Goal: Task Accomplishment & Management: Use online tool/utility

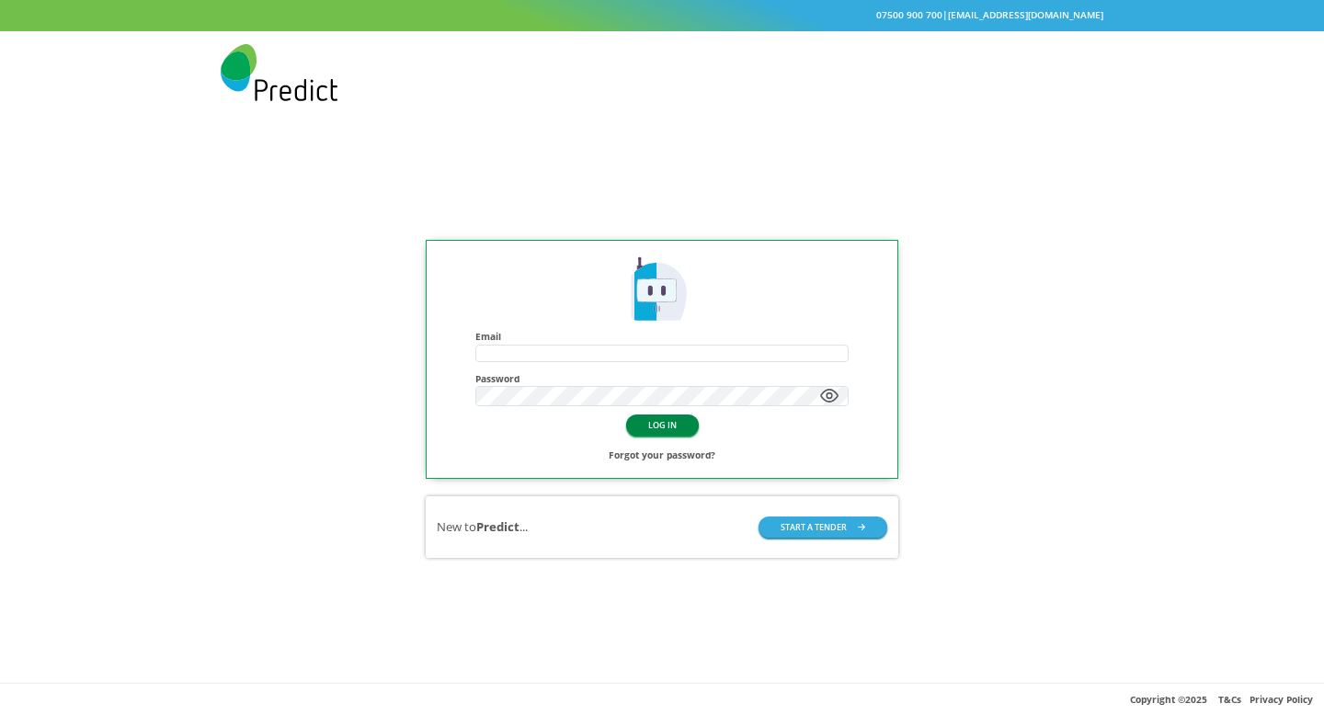
type input "**********"
click at [642, 436] on button "LOG IN" at bounding box center [662, 425] width 73 height 21
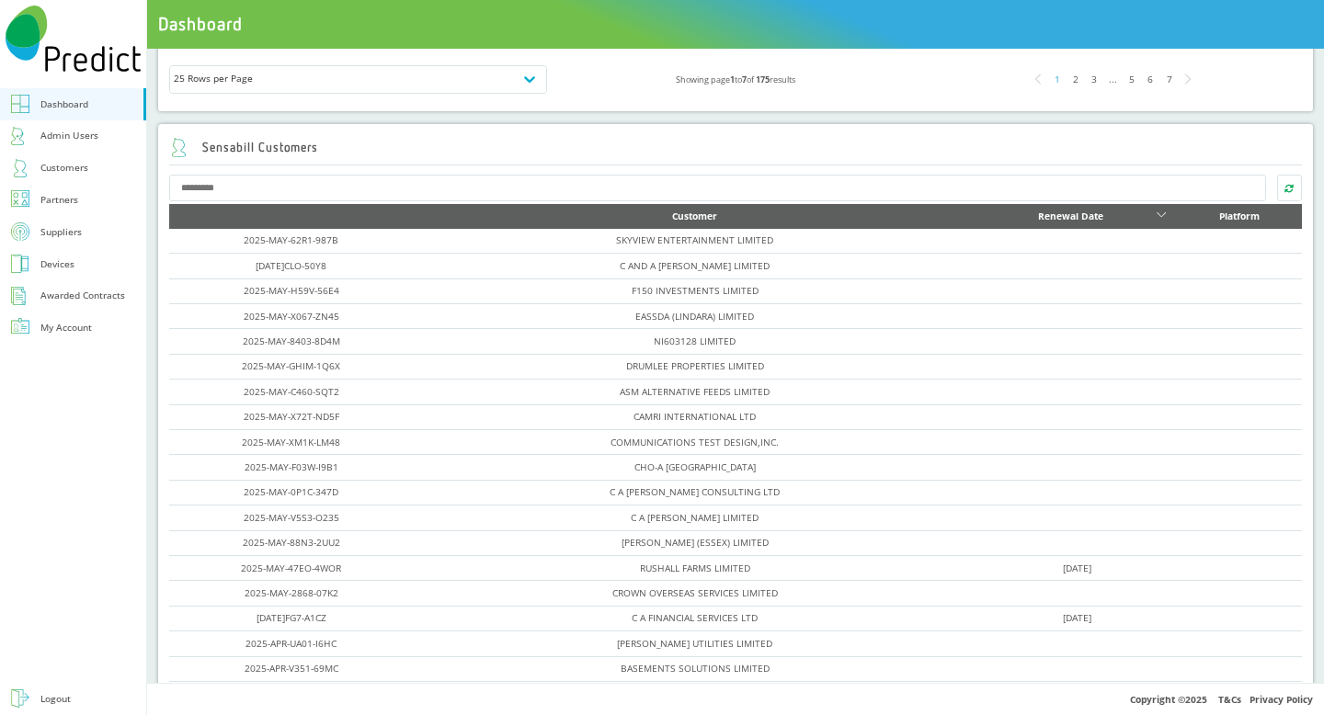
scroll to position [745, 0]
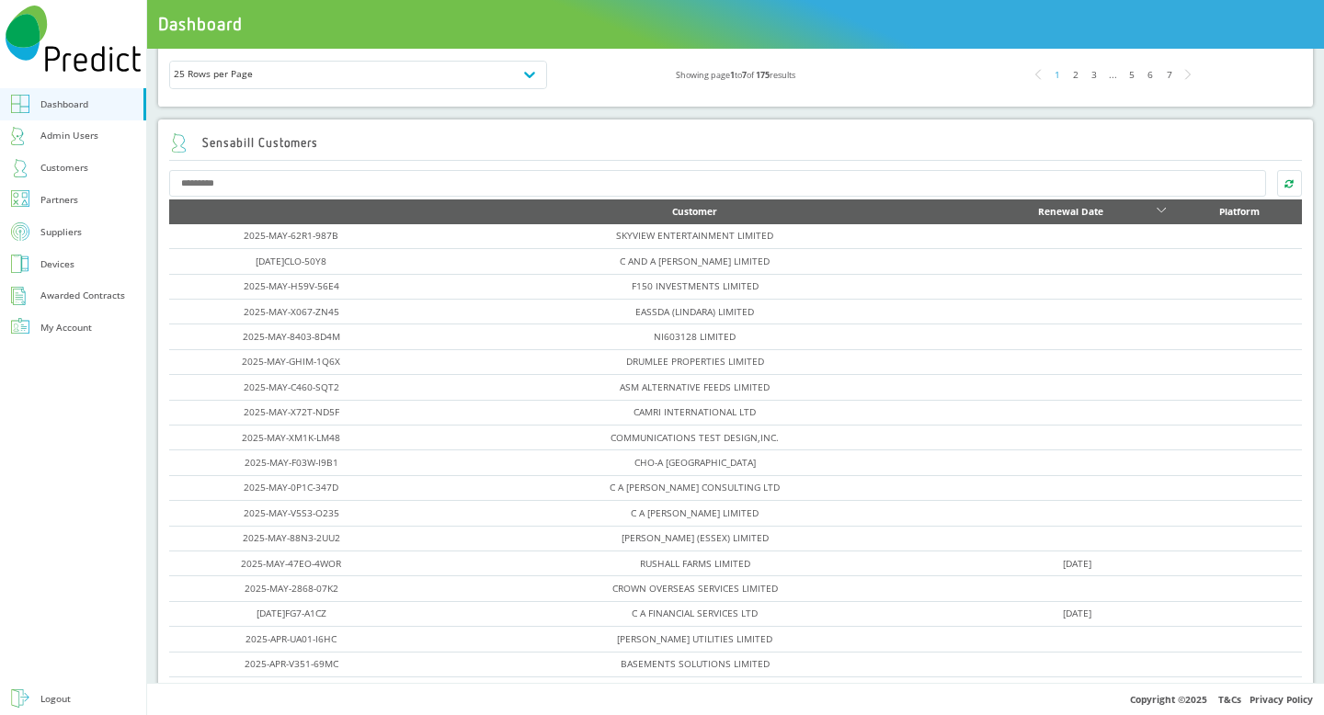
click at [1169, 75] on div "7" at bounding box center [1169, 74] width 18 height 18
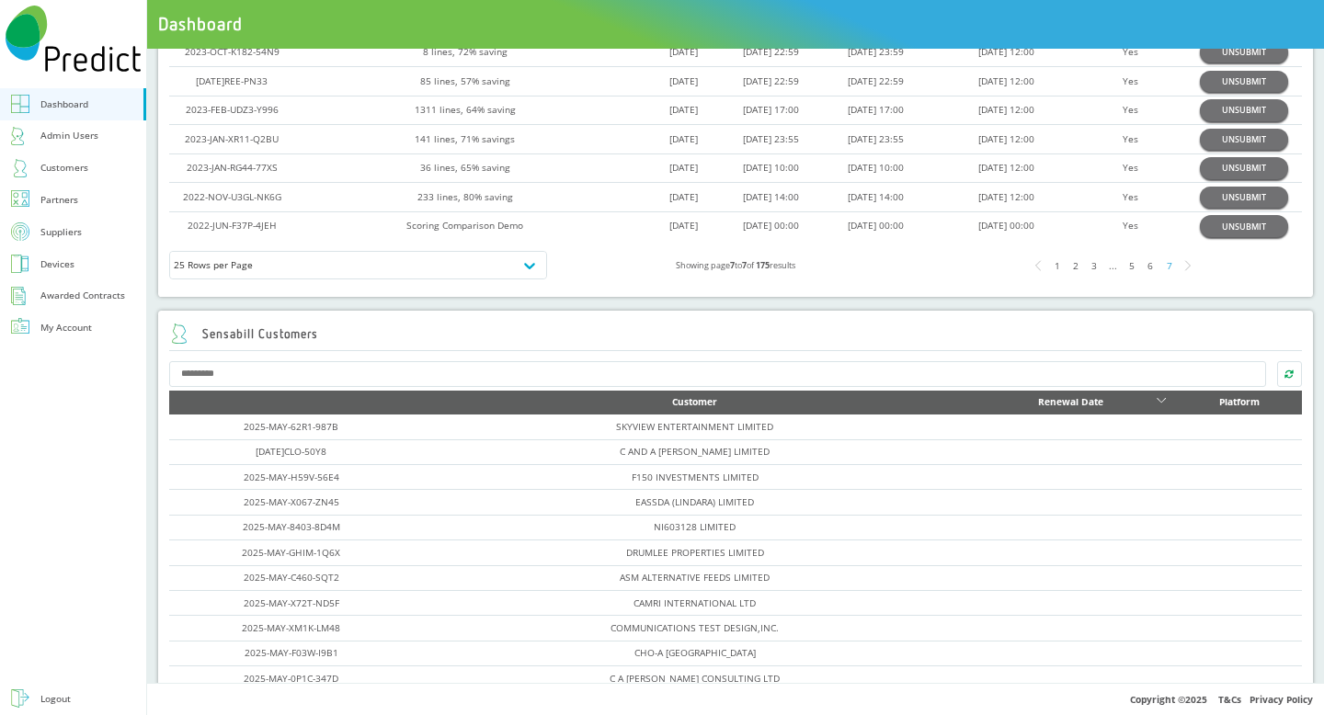
scroll to position [635, 0]
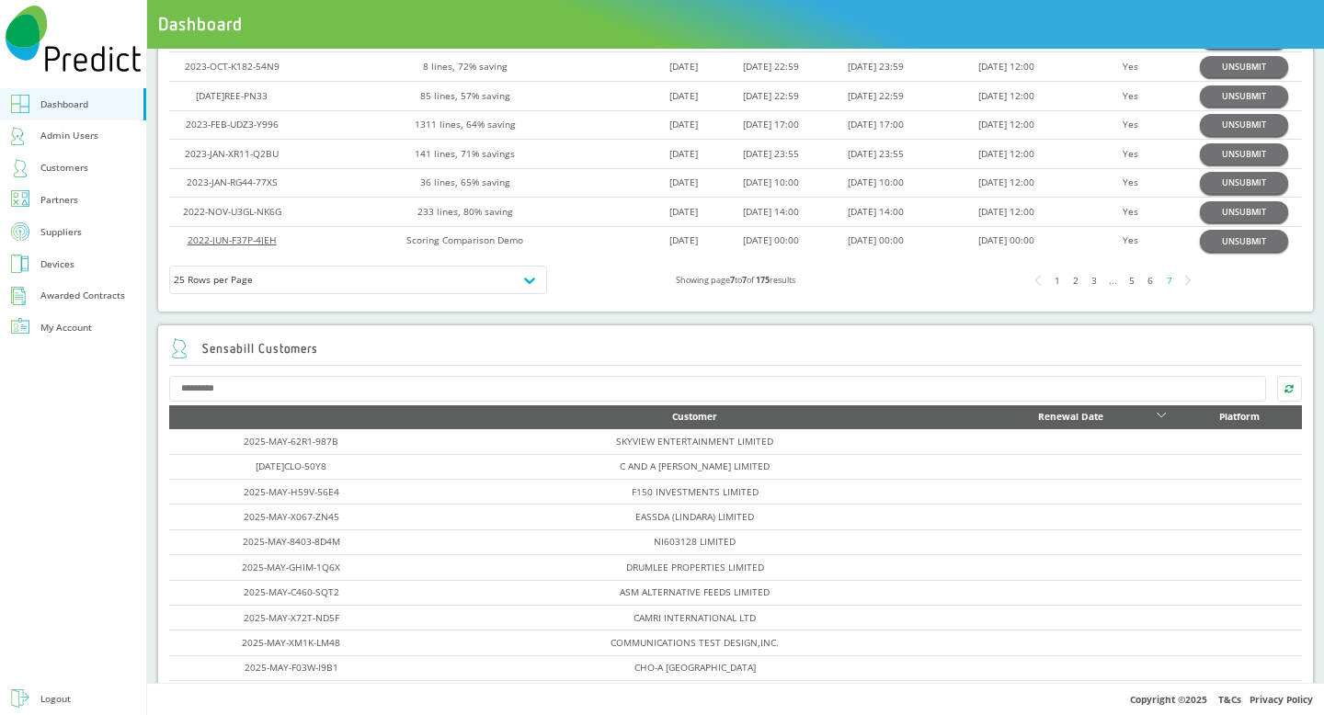
click at [241, 245] on link "2022-JUN-F37P-4JEH" at bounding box center [232, 240] width 89 height 13
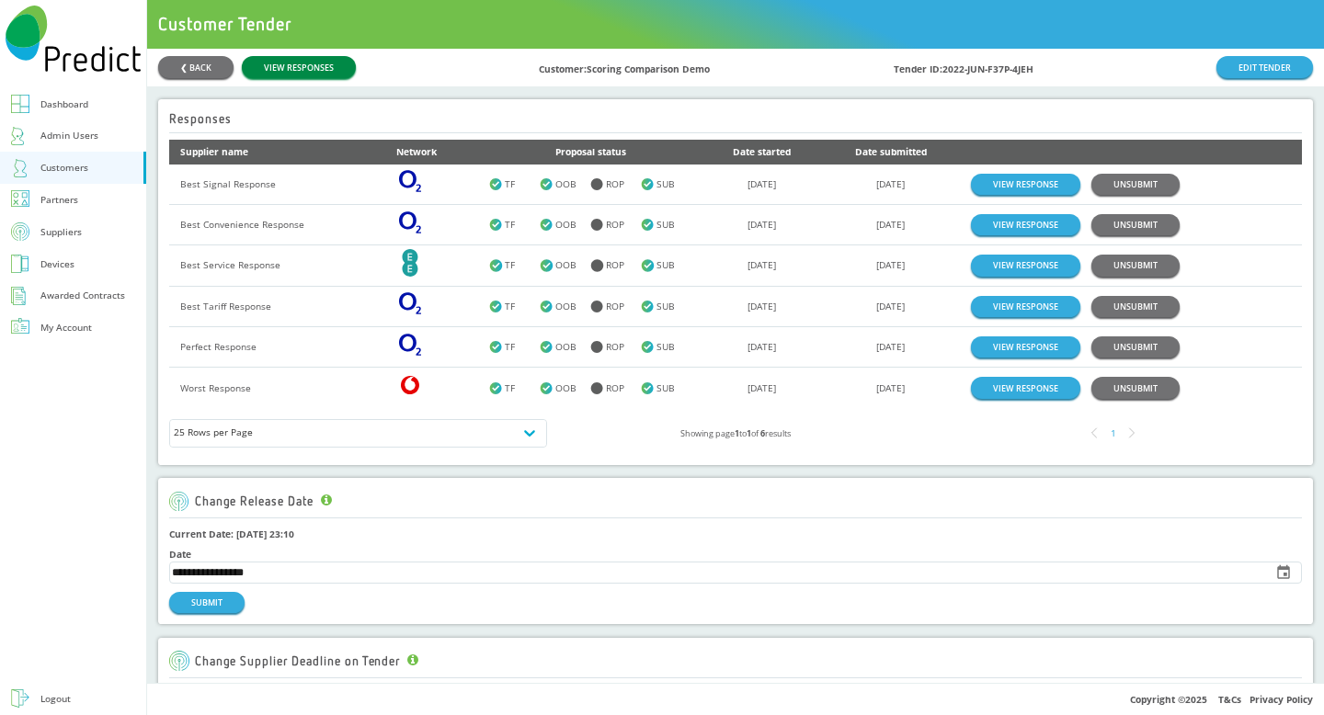
click at [320, 74] on link "VIEW RESPONSES" at bounding box center [299, 66] width 114 height 21
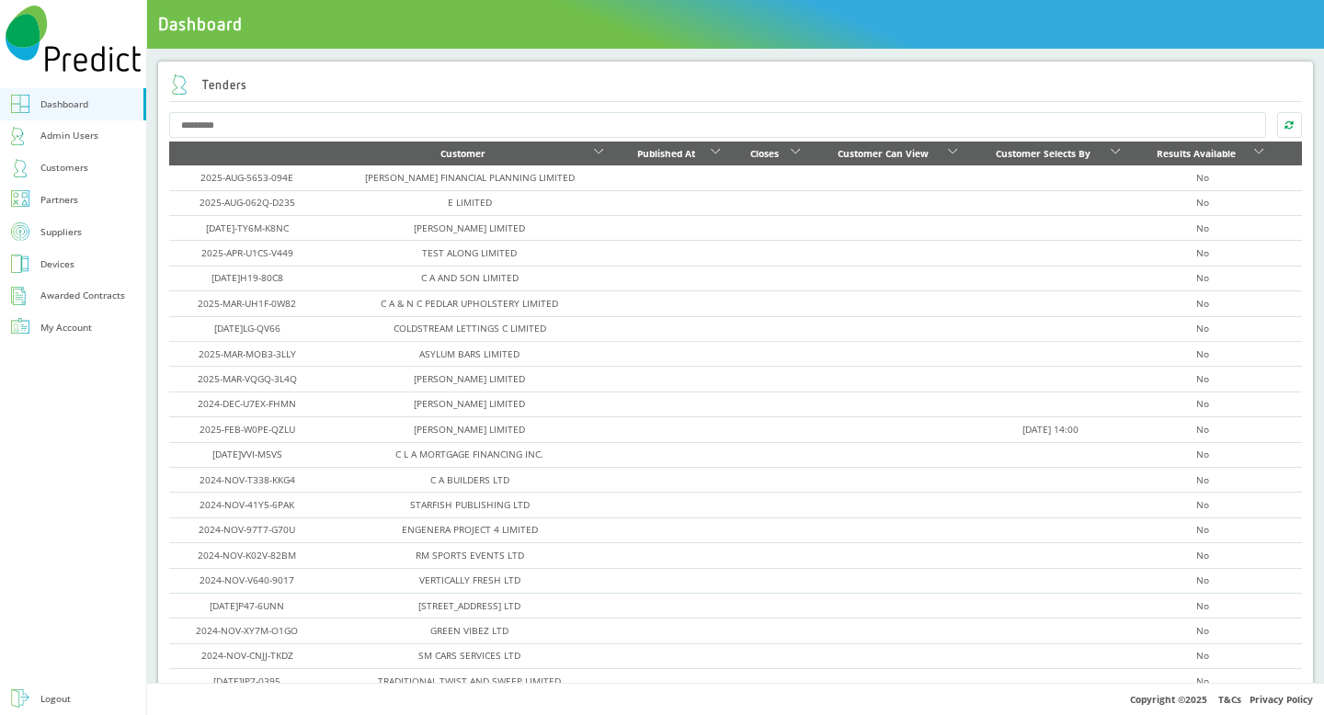
click at [1164, 85] on div "Tenders" at bounding box center [735, 85] width 1133 height 34
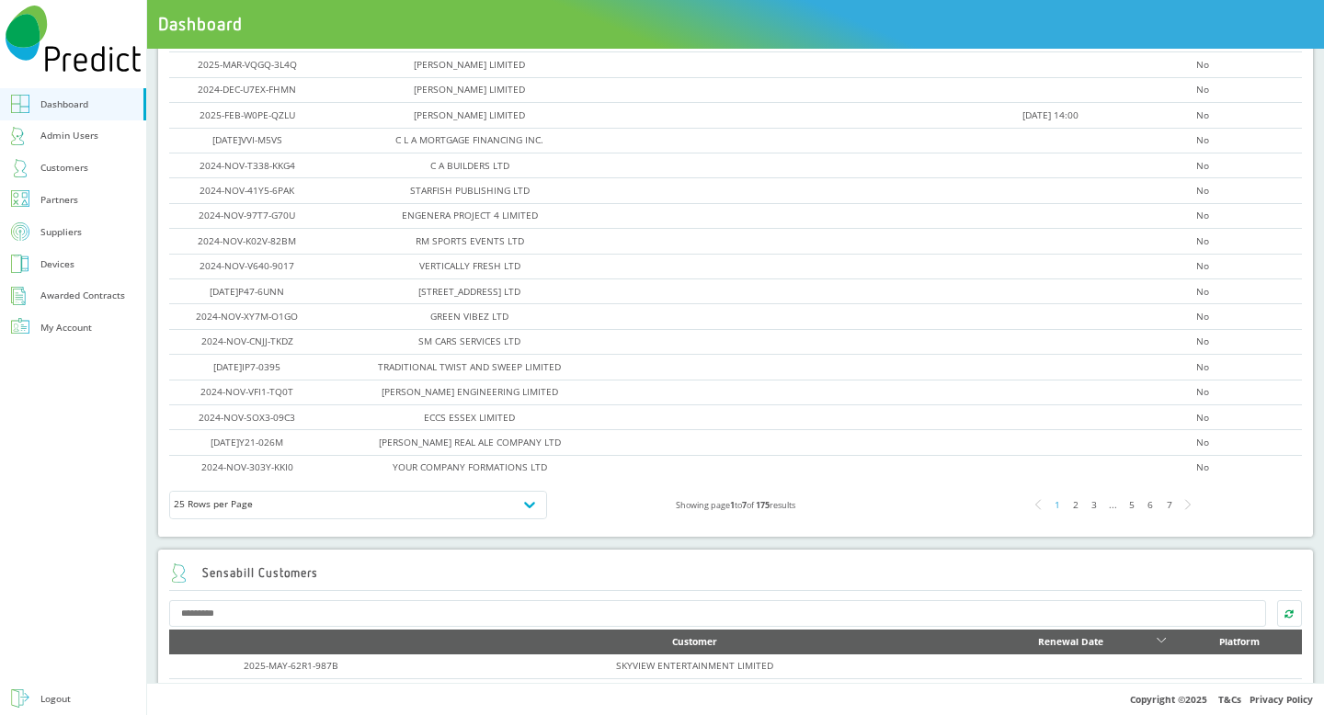
scroll to position [581, 0]
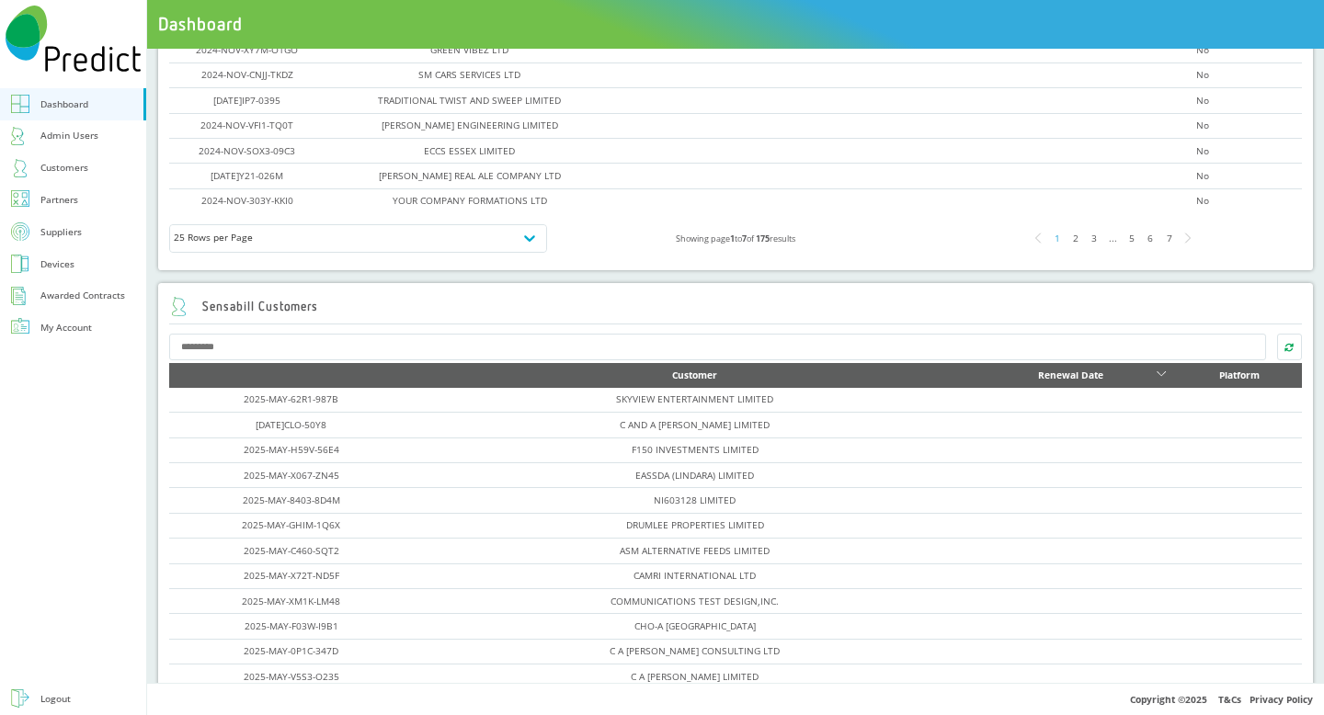
click at [1171, 246] on div "7" at bounding box center [1169, 238] width 18 height 18
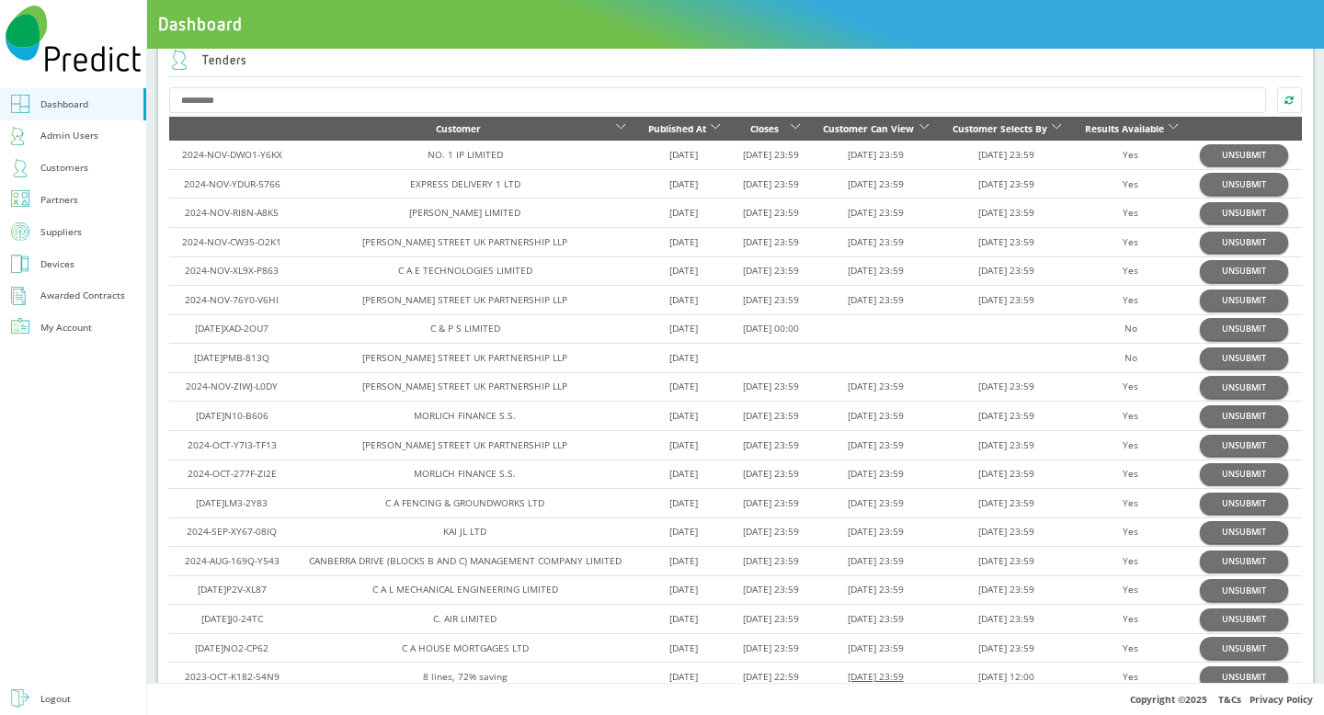
scroll to position [26, 0]
click at [240, 154] on link "2024-NOV-DWO1-Y6KX" at bounding box center [232, 153] width 100 height 13
click at [237, 304] on link "2024-NOV-76Y0-V6HI" at bounding box center [232, 298] width 94 height 13
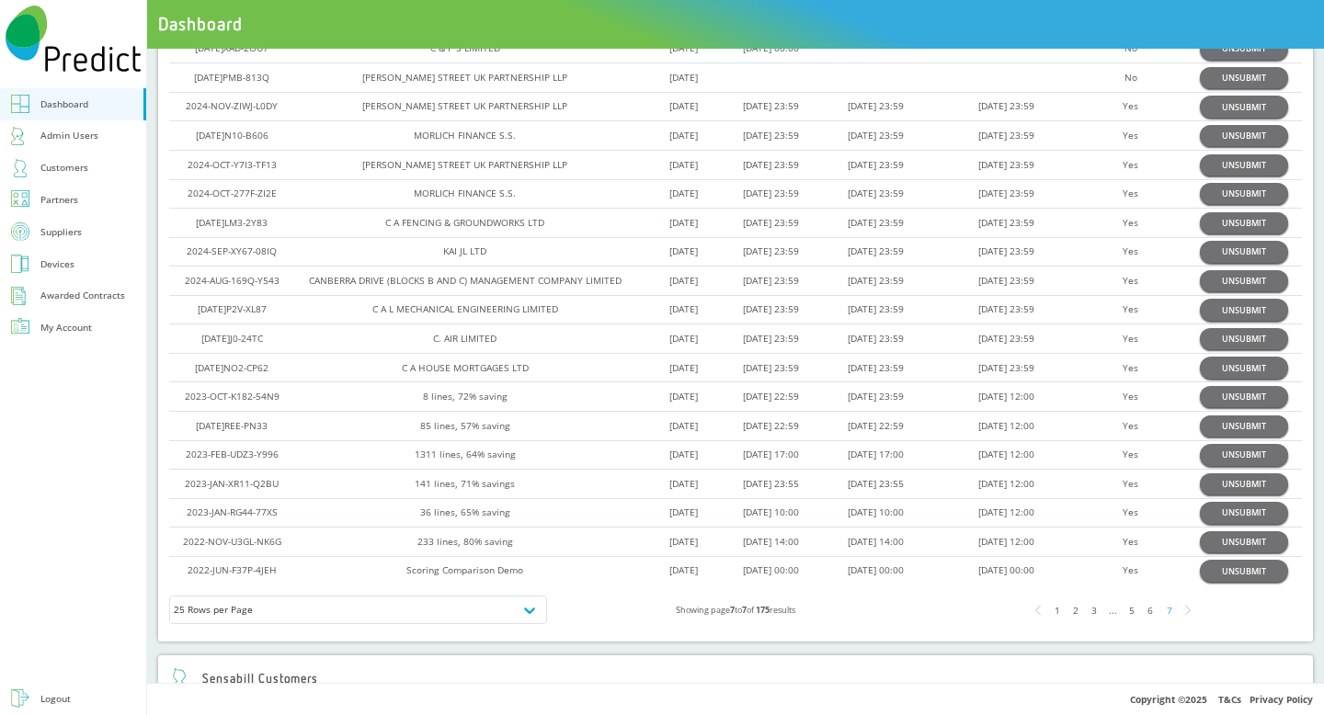
scroll to position [288, 0]
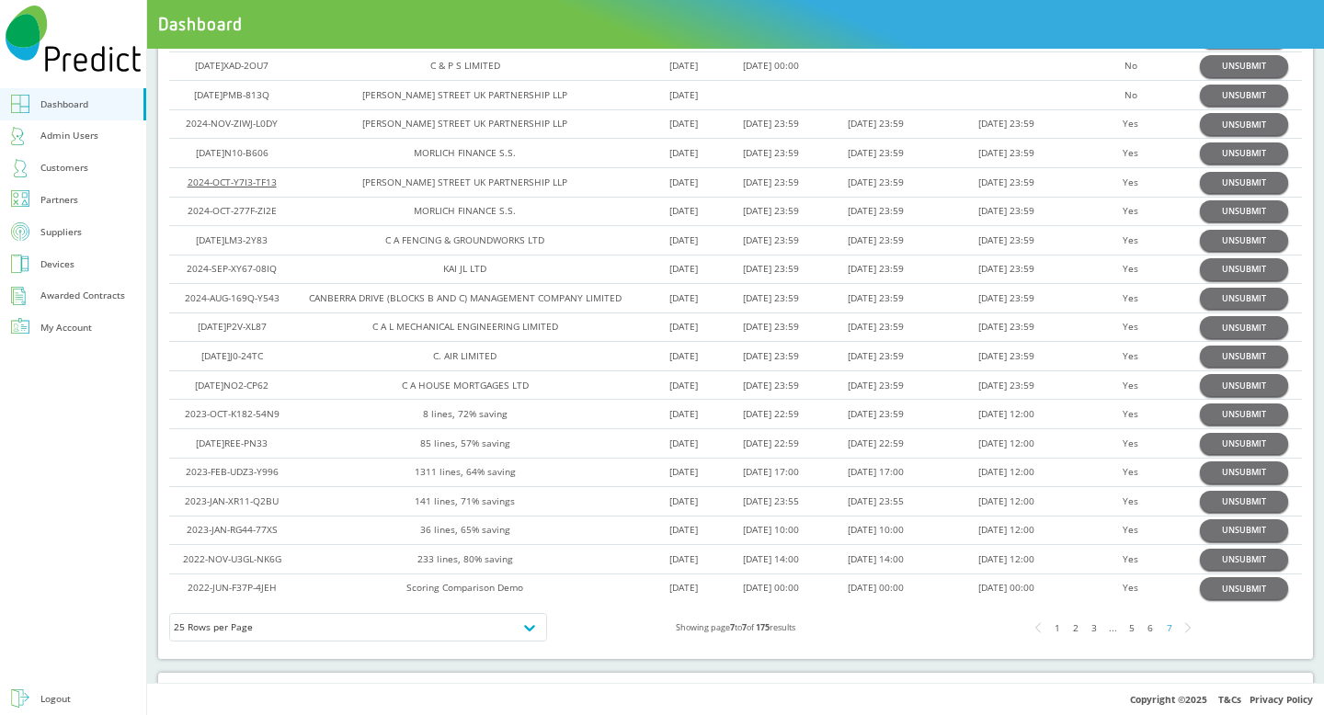
click at [251, 181] on link "2024-OCT-Y7I3-TF13" at bounding box center [232, 182] width 89 height 13
click at [249, 207] on link "2024-OCT-277F-ZI2E" at bounding box center [232, 210] width 89 height 13
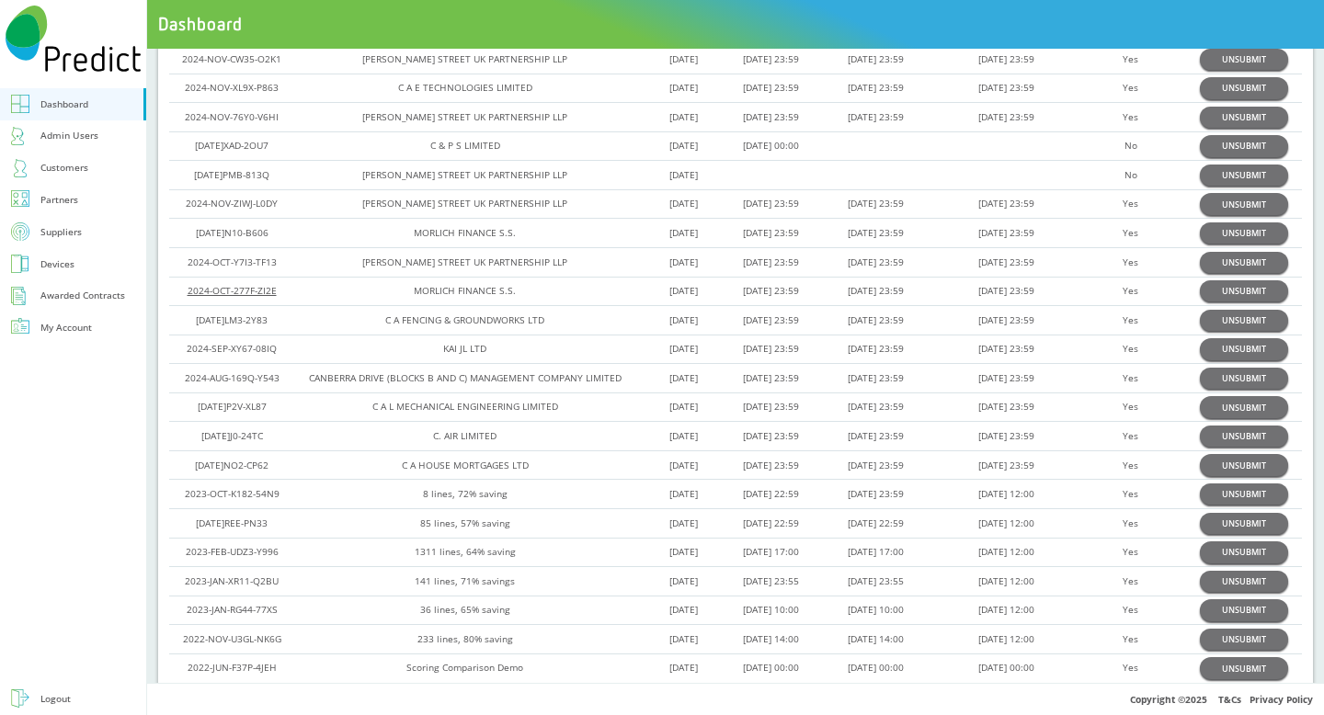
scroll to position [204, 0]
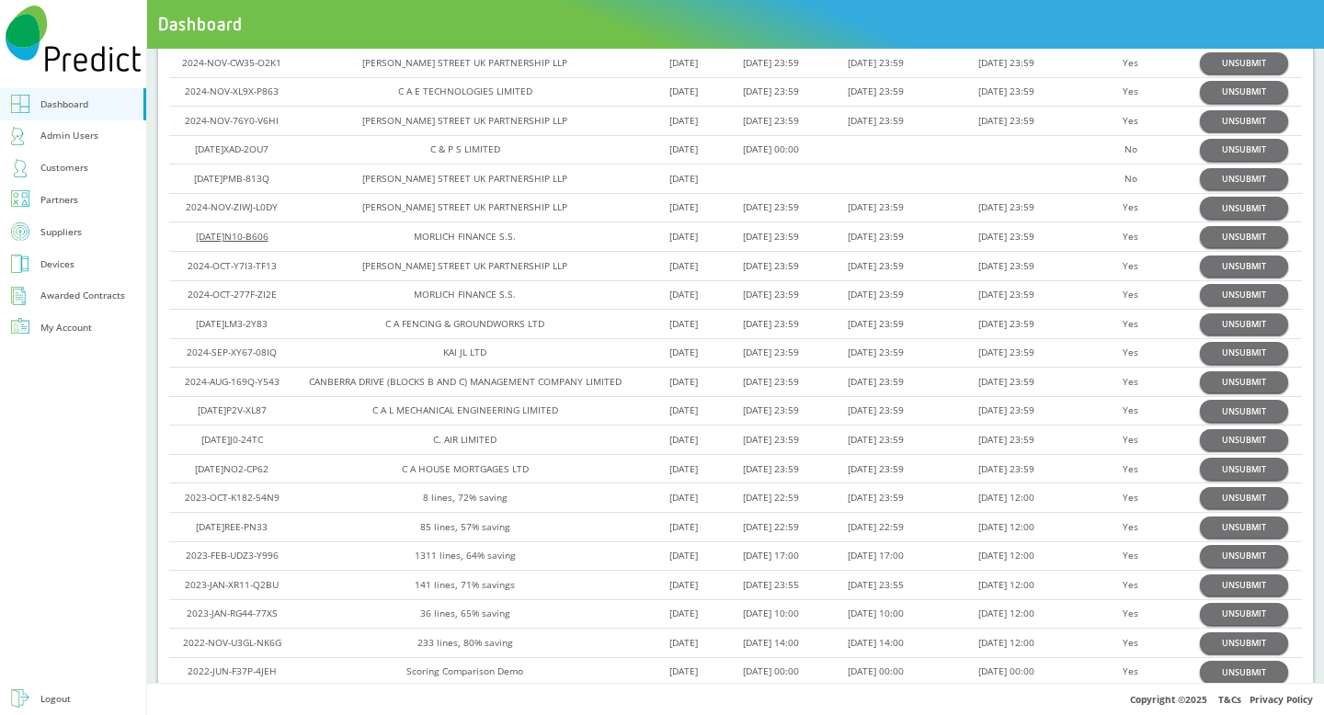
click at [255, 239] on link "2024-OCT-7N10-B606" at bounding box center [232, 236] width 73 height 13
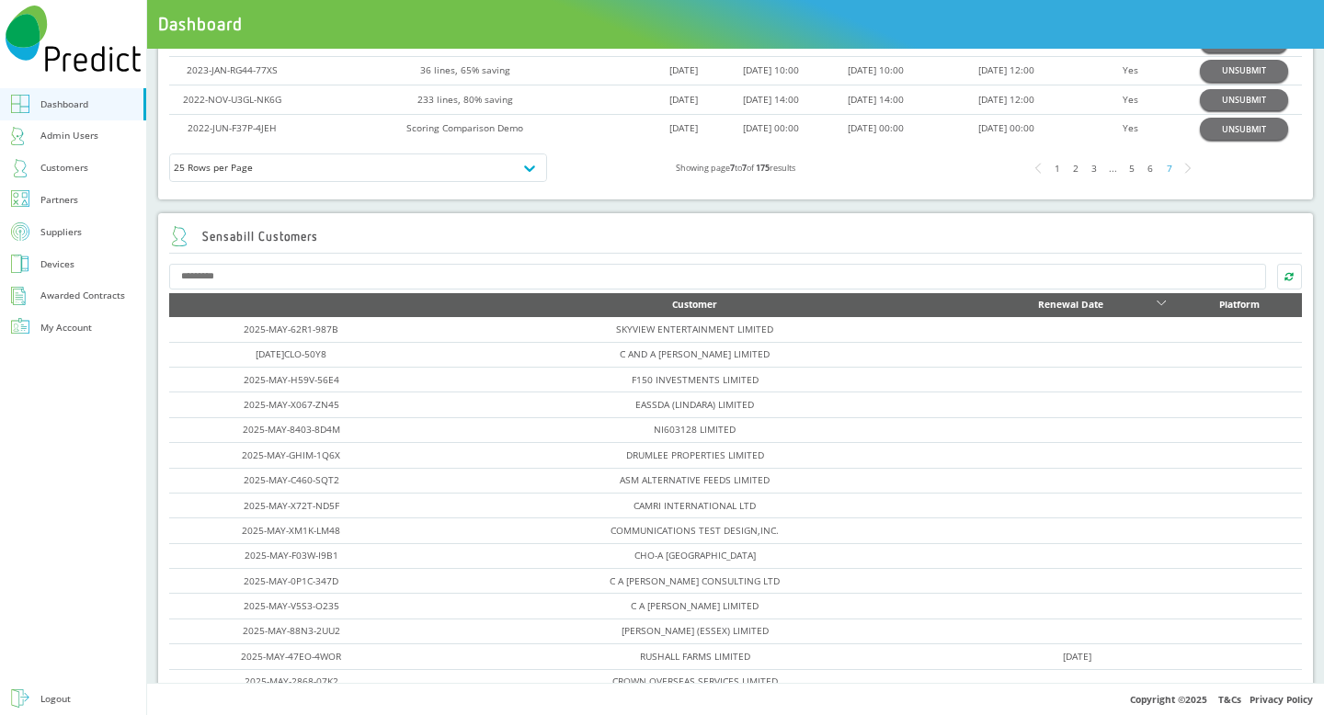
click at [1149, 173] on div "6" at bounding box center [1150, 168] width 18 height 18
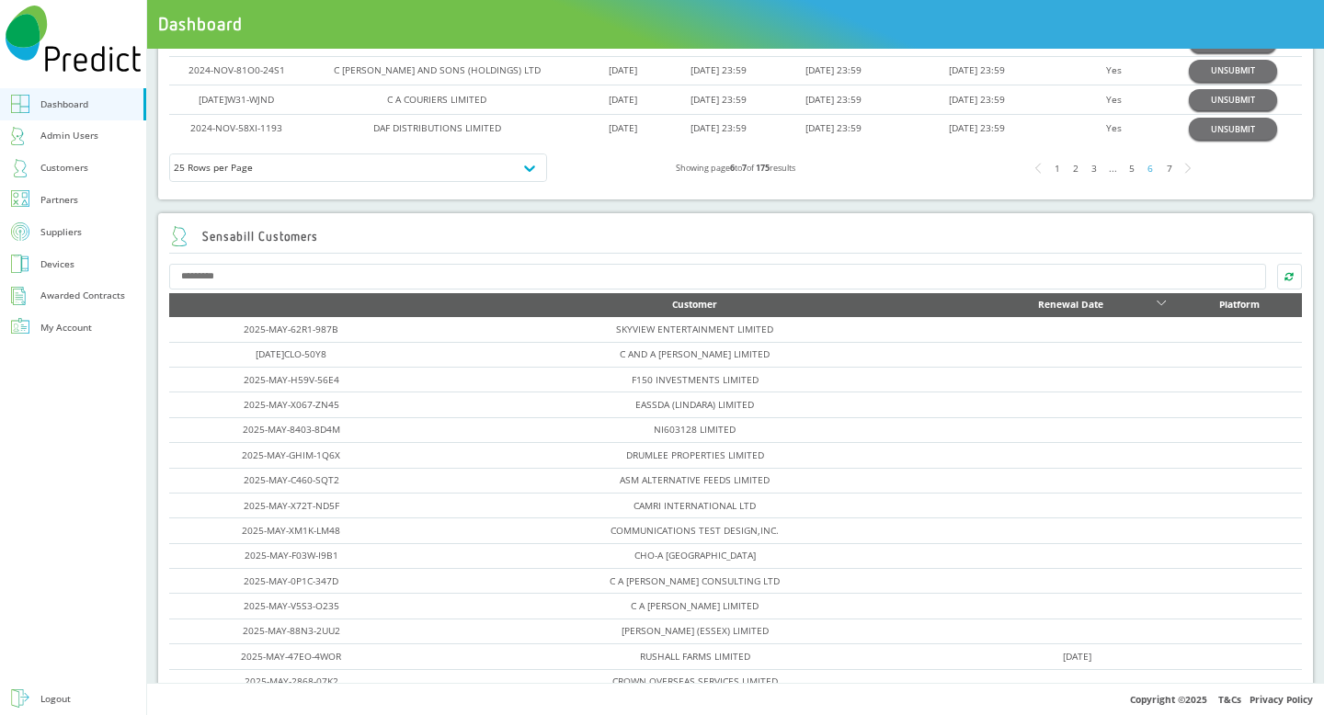
scroll to position [644, 0]
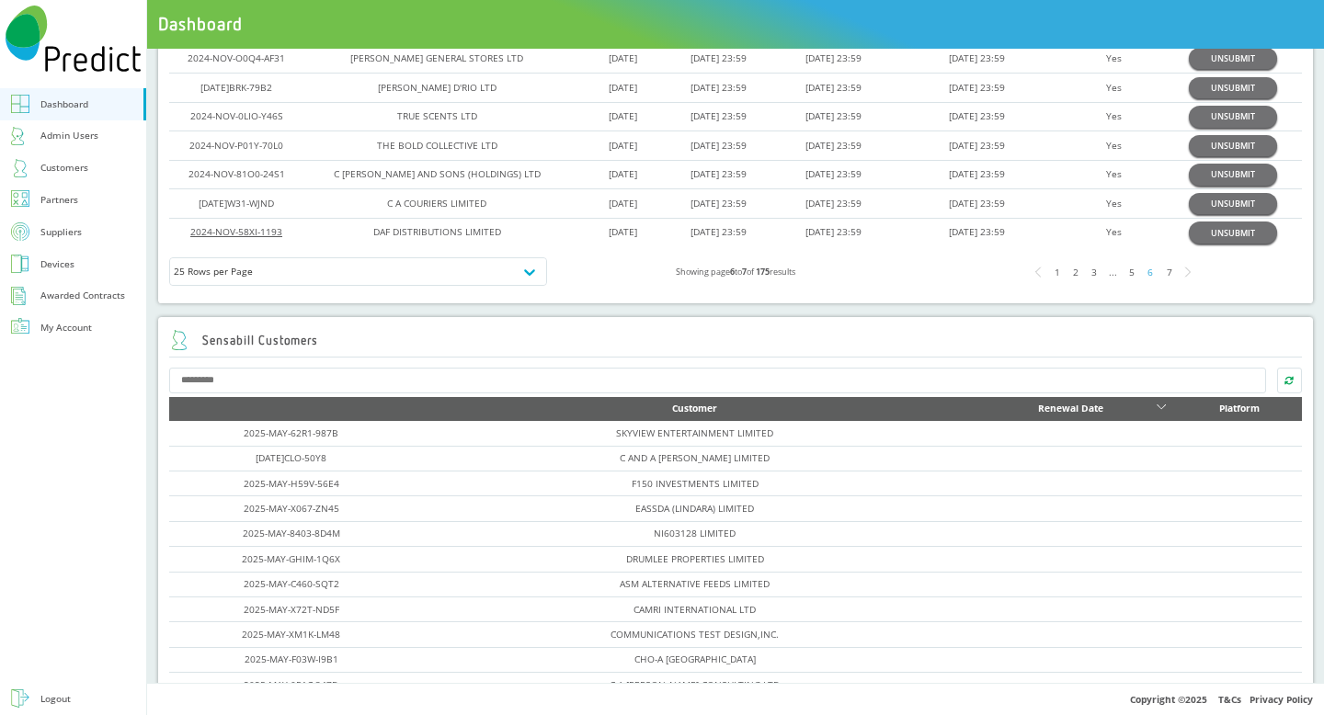
click at [235, 229] on link "2024-NOV-58XI-1193" at bounding box center [236, 231] width 92 height 13
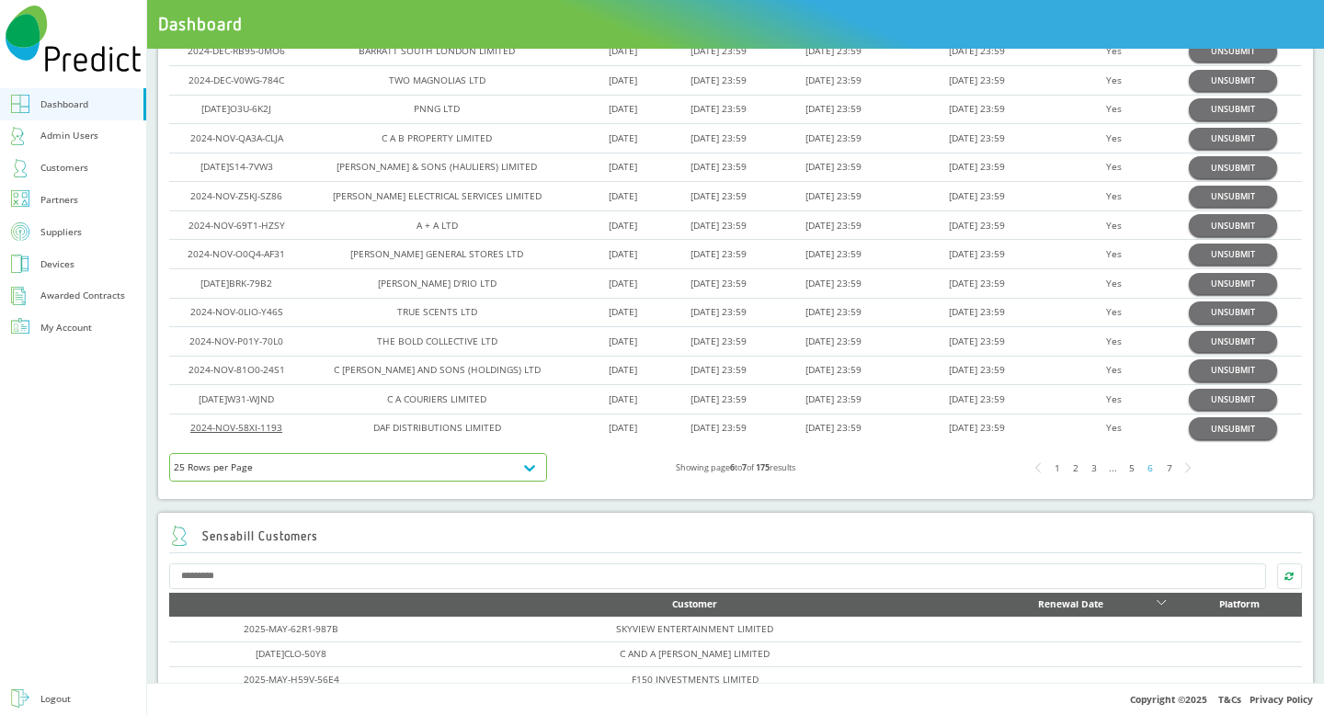
scroll to position [395, 0]
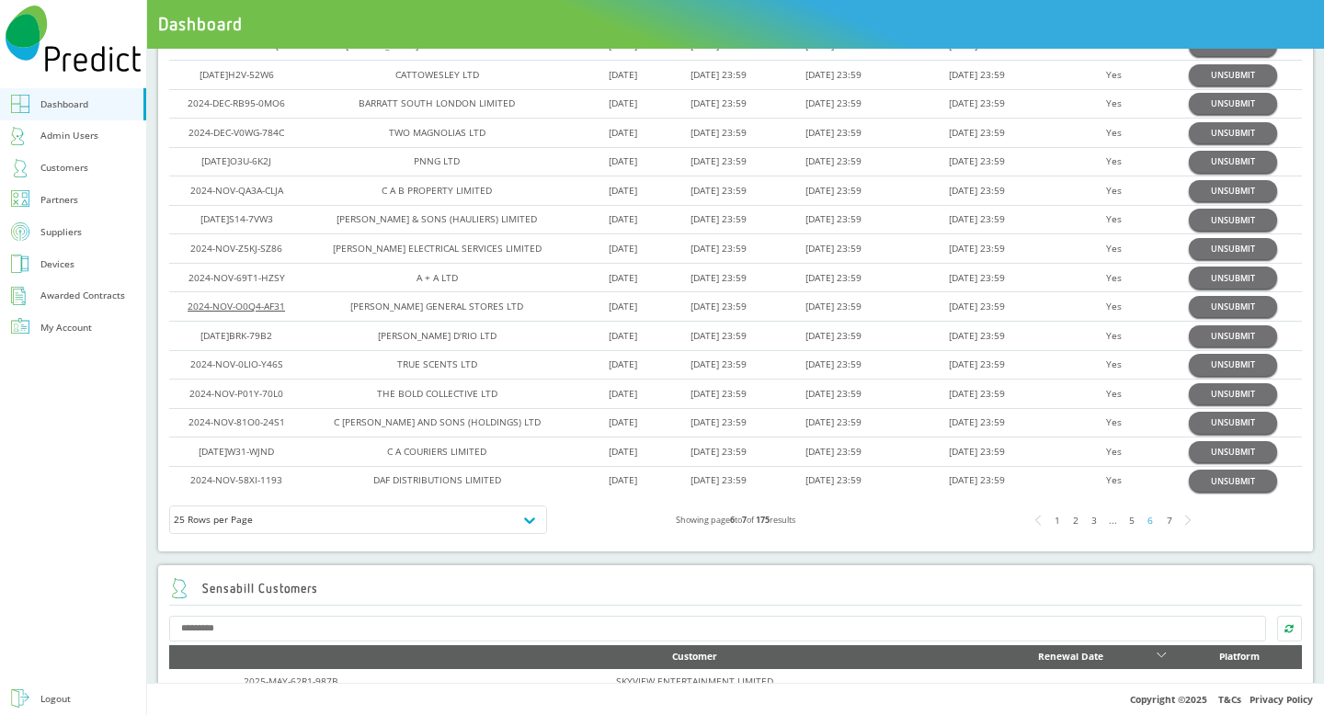
click at [239, 303] on link "2024-NOV-O0Q4-AF31" at bounding box center [236, 306] width 97 height 13
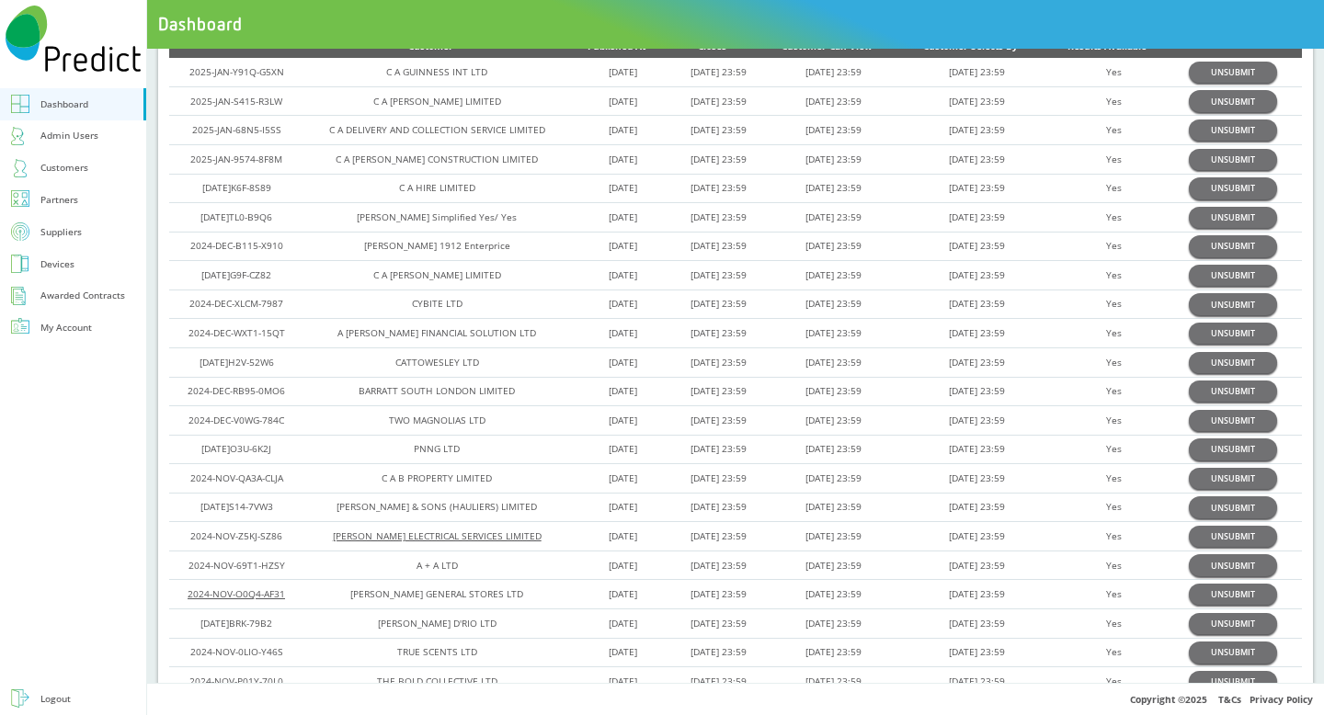
scroll to position [105, 0]
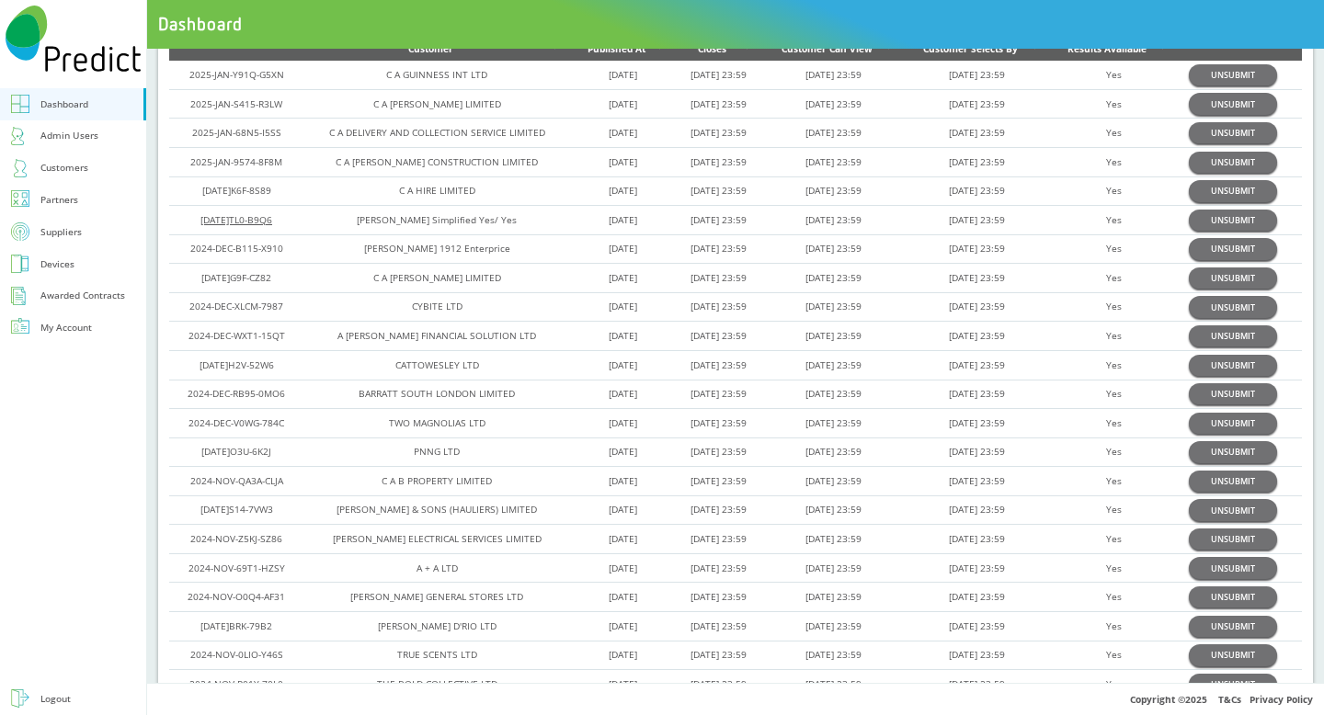
click at [256, 223] on link "2024-DEC-6TL0-B9Q6" at bounding box center [236, 219] width 72 height 13
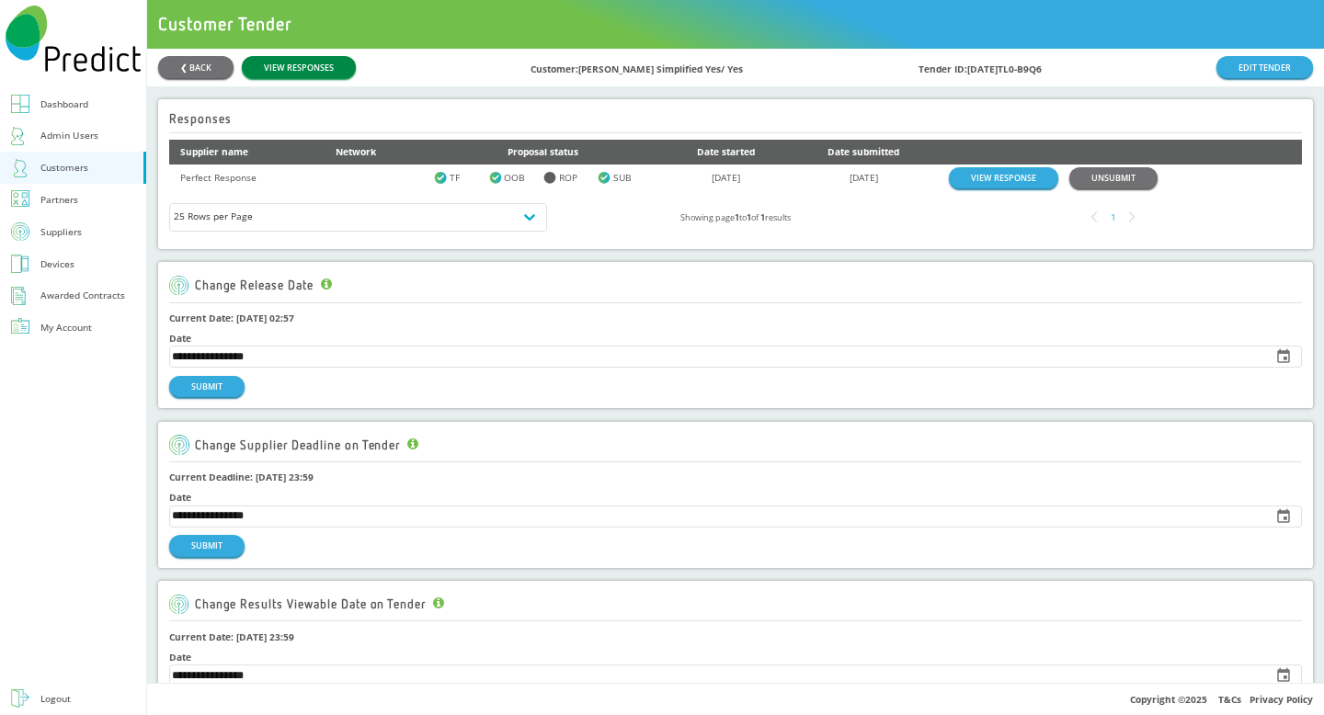
click at [312, 63] on link "VIEW RESPONSES" at bounding box center [299, 66] width 114 height 21
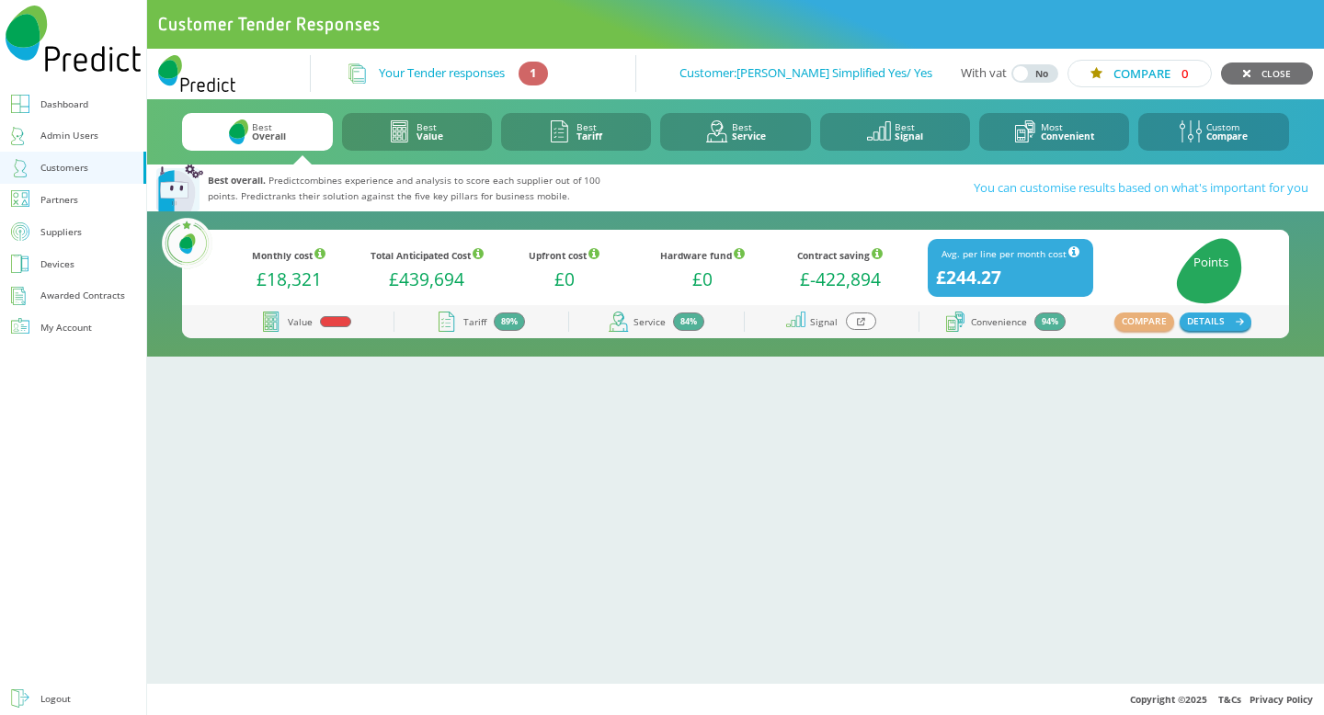
click at [867, 323] on div at bounding box center [861, 321] width 31 height 17
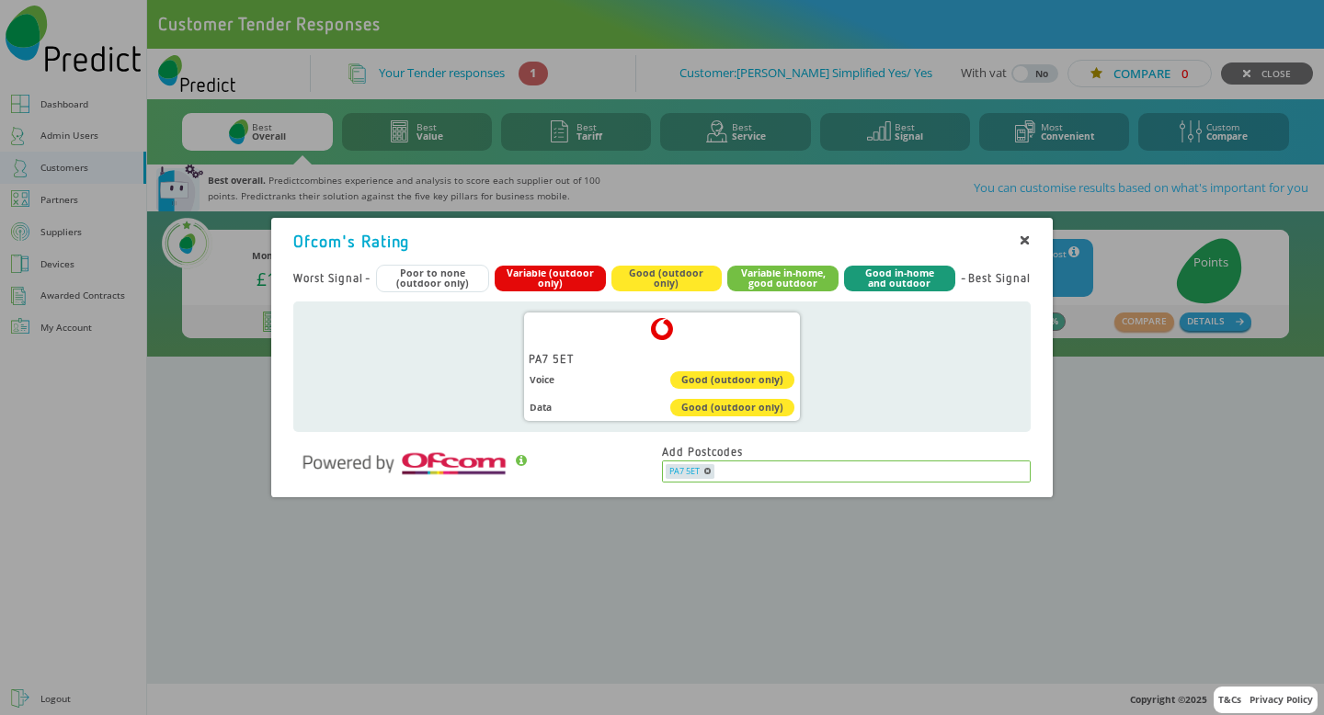
click at [734, 473] on input "text" at bounding box center [871, 471] width 313 height 15
type input "******"
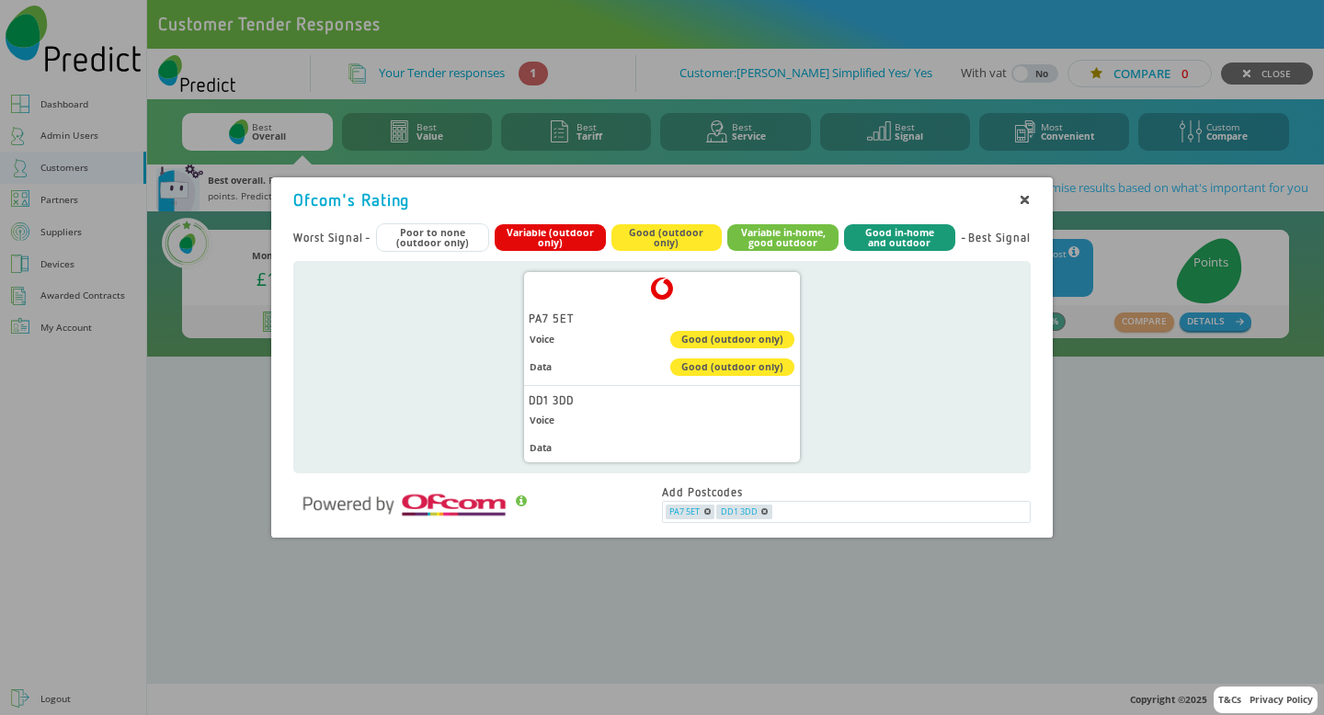
click at [797, 426] on div "Voice" at bounding box center [662, 421] width 276 height 28
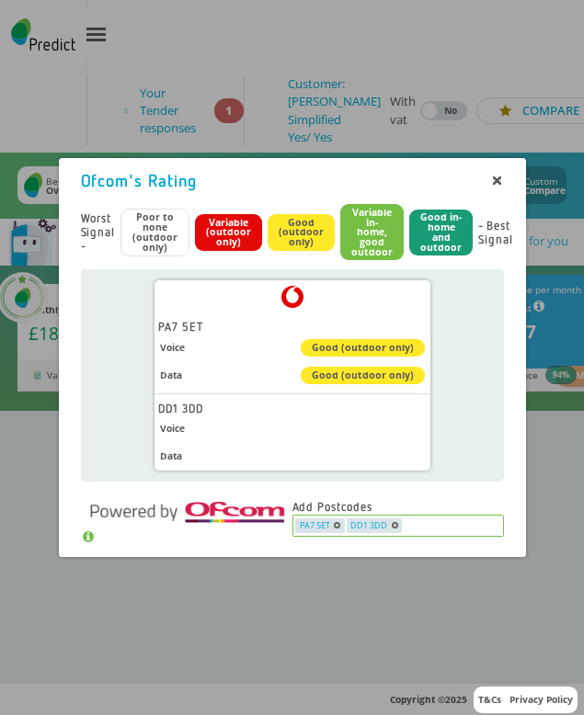
click at [424, 531] on input "text" at bounding box center [451, 526] width 97 height 15
type input "*******"
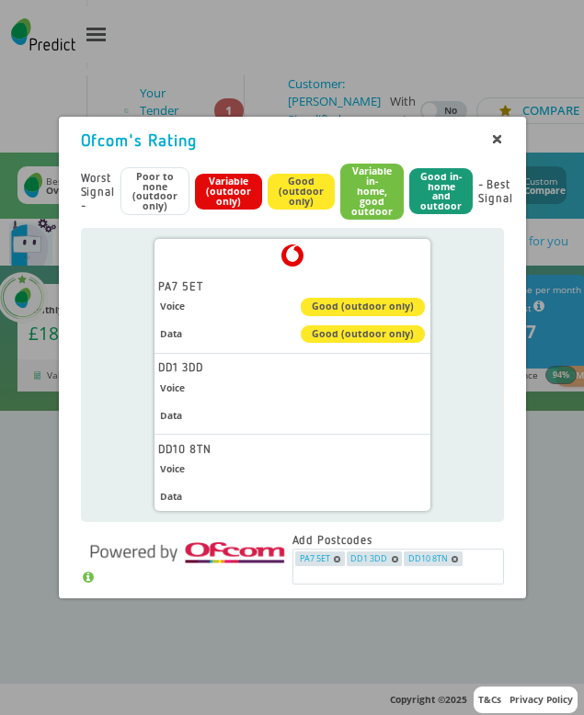
click at [440, 362] on div "Vodafone Logo PA7 5ET Voice Good (outdoor only) Data Good (outdoor only) DD1 3D…" at bounding box center [292, 374] width 423 height 293
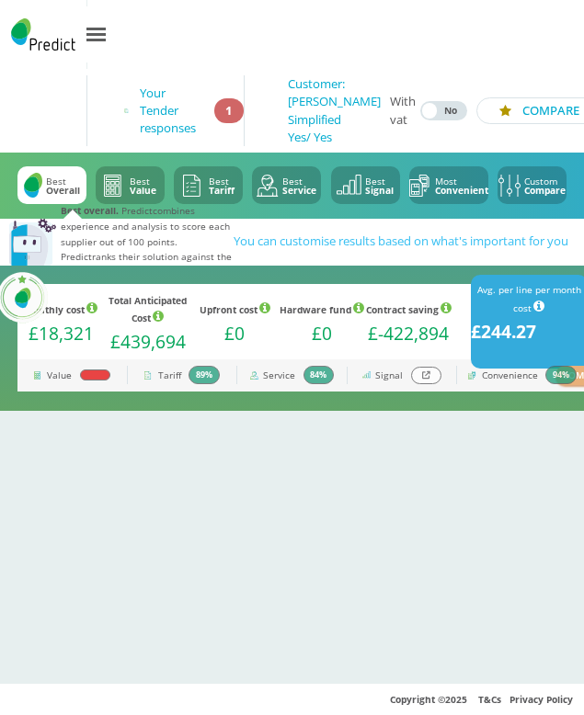
click at [422, 377] on icon at bounding box center [426, 375] width 8 height 9
click at [425, 377] on icon at bounding box center [426, 375] width 8 height 8
click at [422, 374] on icon at bounding box center [426, 375] width 8 height 9
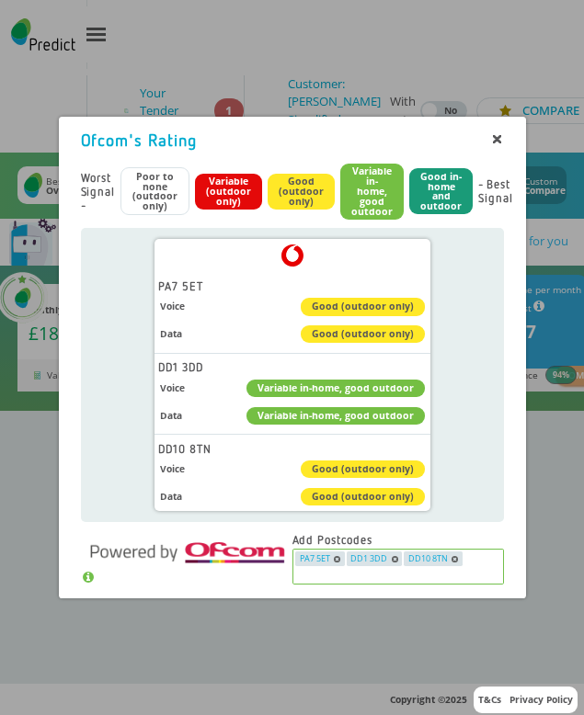
click at [483, 573] on input "text" at bounding box center [397, 574] width 206 height 15
